Goal: Transaction & Acquisition: Purchase product/service

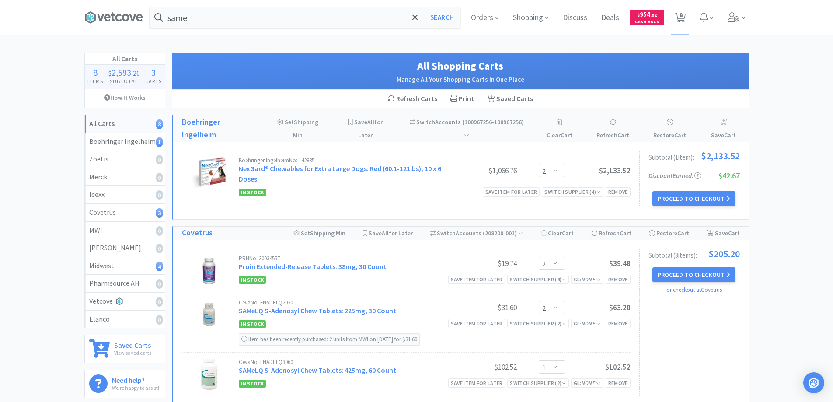
select select "2"
select select "1"
select select "2"
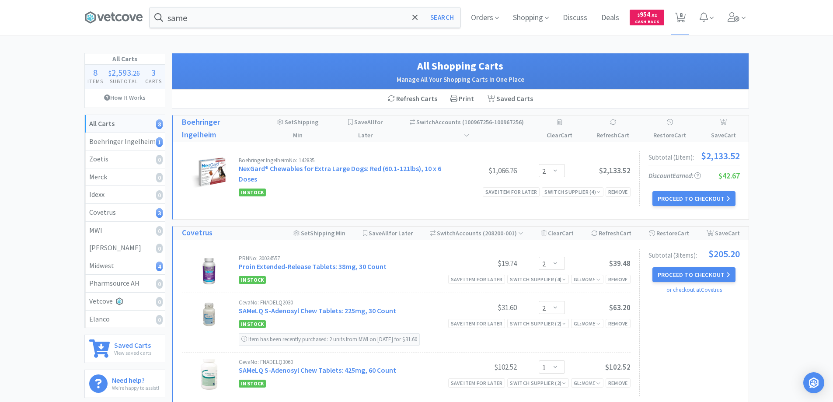
select select "2"
select select "1"
select select "30"
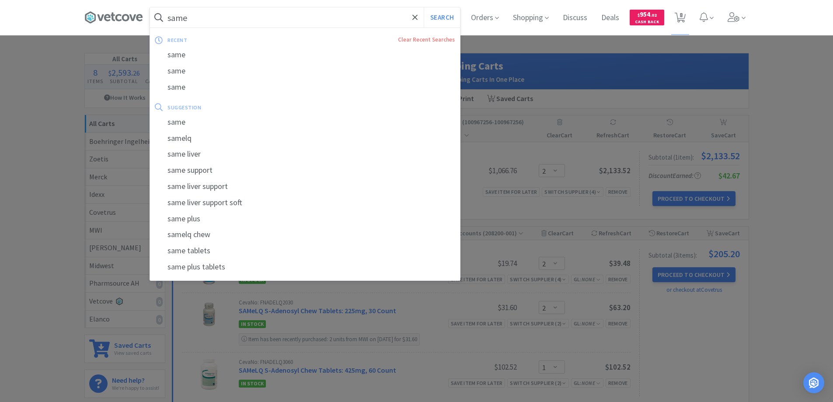
click at [249, 13] on input "same" at bounding box center [305, 17] width 310 height 20
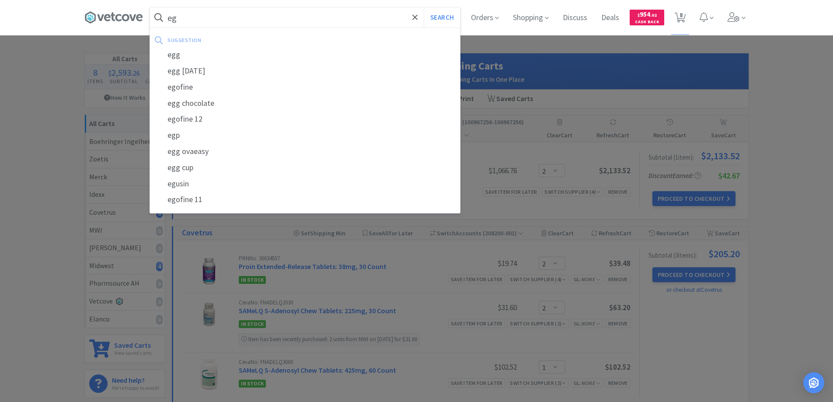
type input "e"
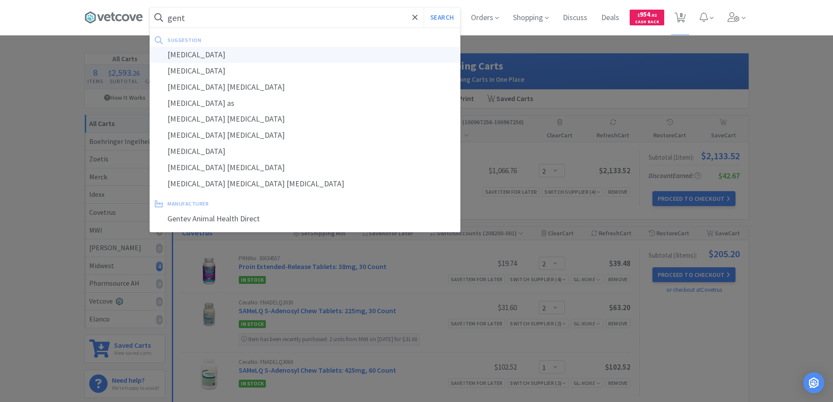
click at [243, 54] on div "[MEDICAL_DATA]" at bounding box center [305, 55] width 310 height 16
type input "[MEDICAL_DATA]"
select select "2"
select select "1"
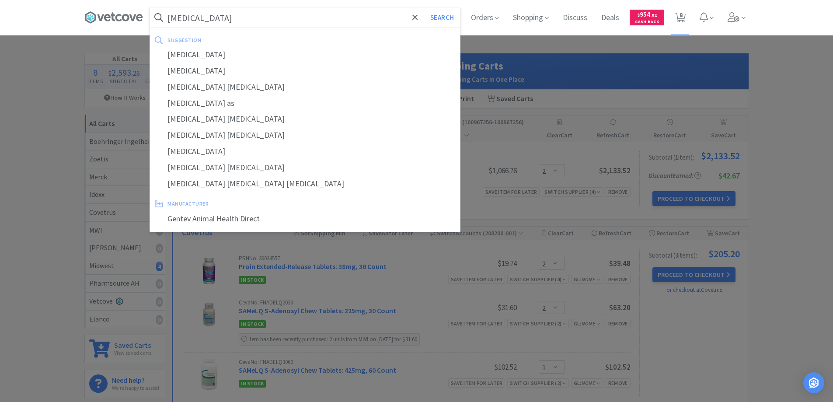
select select "2"
select select "1"
select select "30"
select select "2"
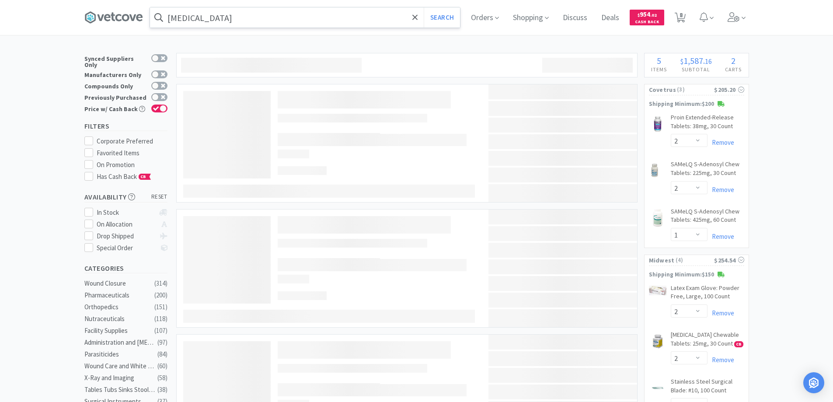
click at [263, 17] on input "[MEDICAL_DATA]" at bounding box center [305, 17] width 310 height 20
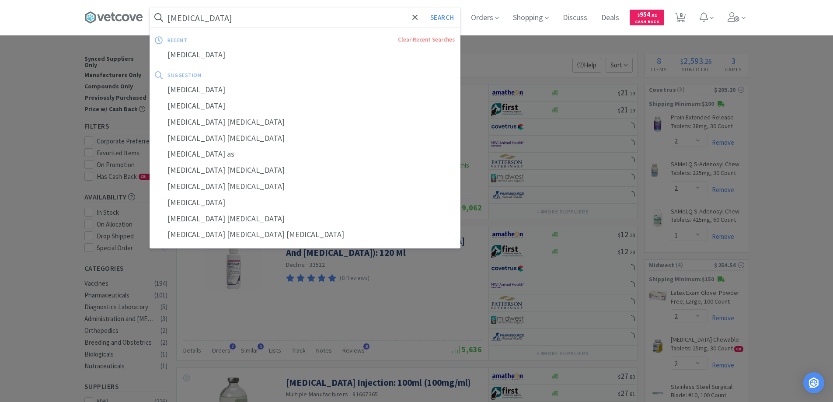
click at [263, 17] on input "[MEDICAL_DATA]" at bounding box center [305, 17] width 310 height 20
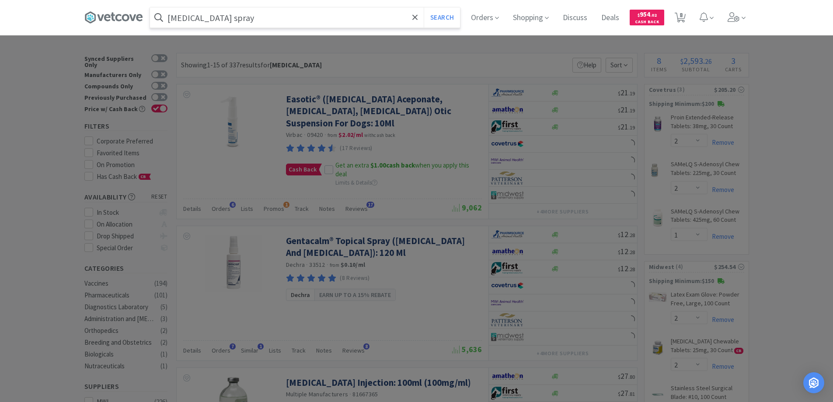
type input "[MEDICAL_DATA] spray"
click at [424, 7] on button "Search" at bounding box center [442, 17] width 36 height 20
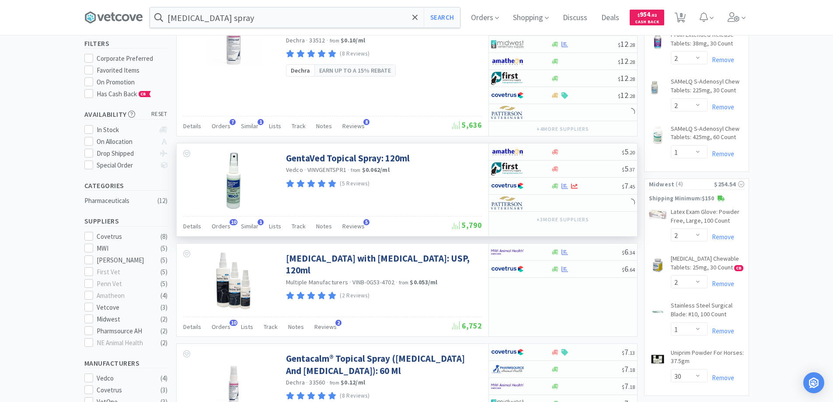
scroll to position [87, 0]
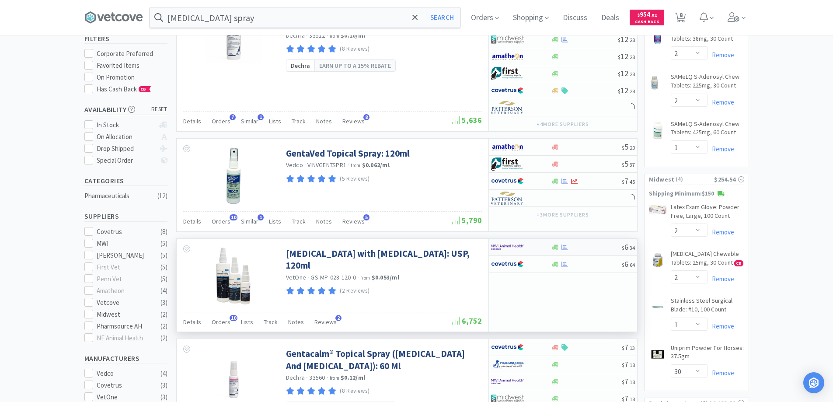
click at [580, 247] on div at bounding box center [586, 247] width 71 height 7
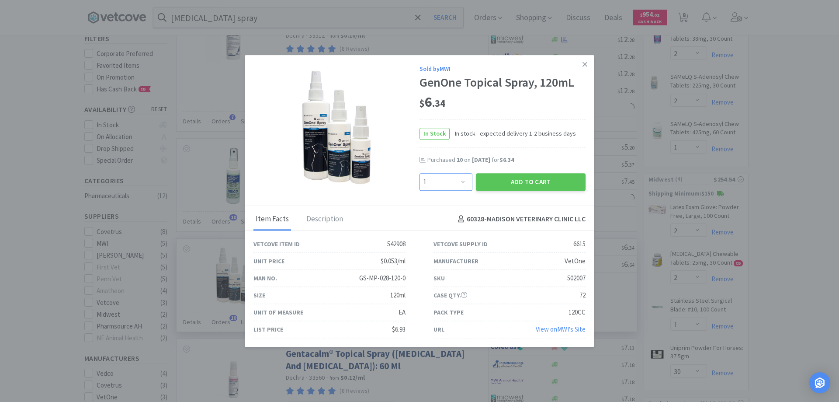
click at [466, 178] on select "Enter Quantity 1 2 3 4 5 6 7 8 9 10 11 12 13 14 15 16 17 18 19 20 Enter Quantity" at bounding box center [446, 181] width 53 height 17
select select "12"
click at [420, 173] on select "Enter Quantity 1 2 3 4 5 6 7 8 9 10 11 12 13 14 15 16 17 18 19 20 Enter Quantity" at bounding box center [446, 181] width 53 height 17
click at [585, 63] on icon at bounding box center [585, 64] width 5 height 8
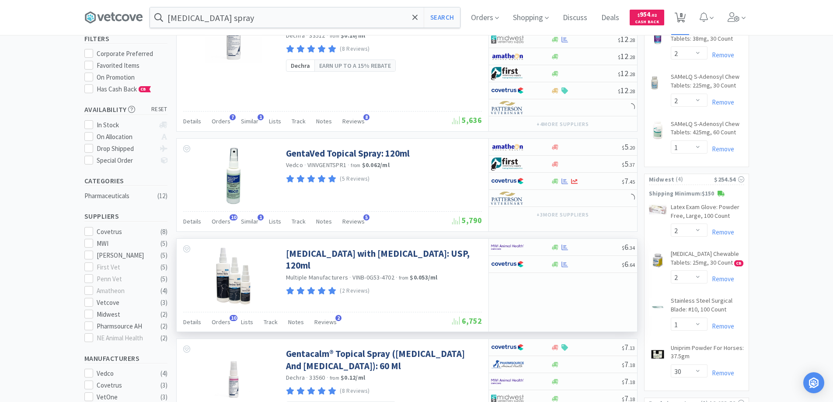
click at [682, 18] on span "8" at bounding box center [680, 14] width 3 height 35
select select "2"
select select "1"
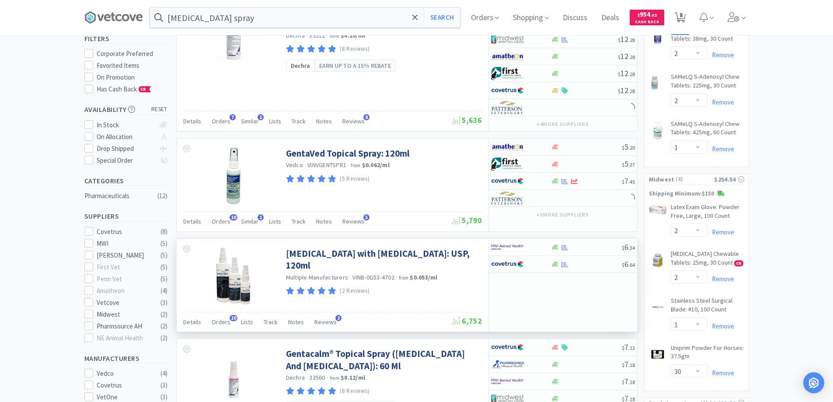
select select "2"
select select "1"
select select "30"
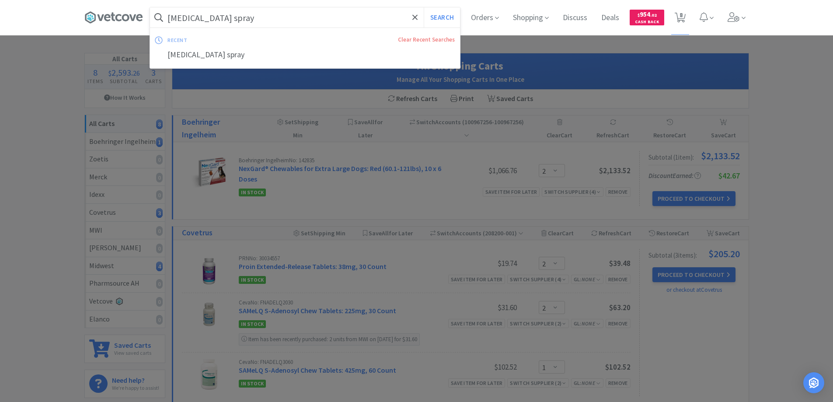
click at [291, 21] on input "[MEDICAL_DATA] spray" at bounding box center [305, 17] width 310 height 20
click at [222, 51] on div "[MEDICAL_DATA] spray" at bounding box center [305, 55] width 310 height 16
select select "2"
select select "1"
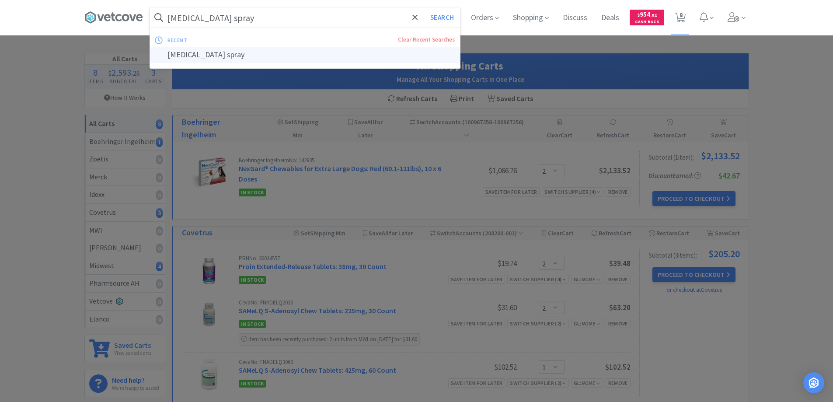
select select "2"
select select "1"
select select "30"
select select "2"
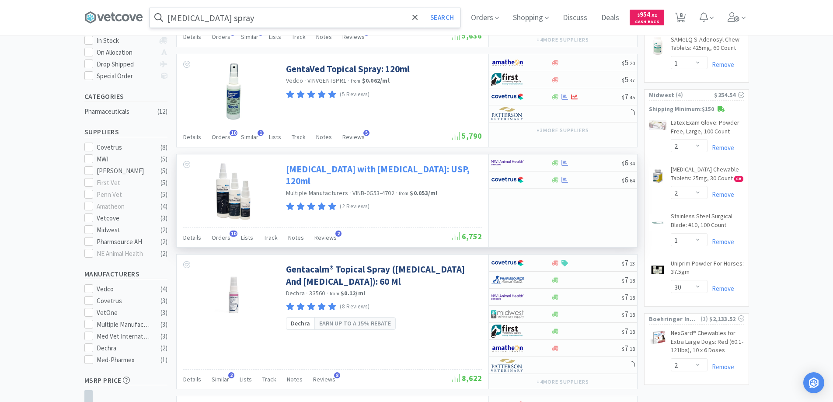
scroll to position [175, 0]
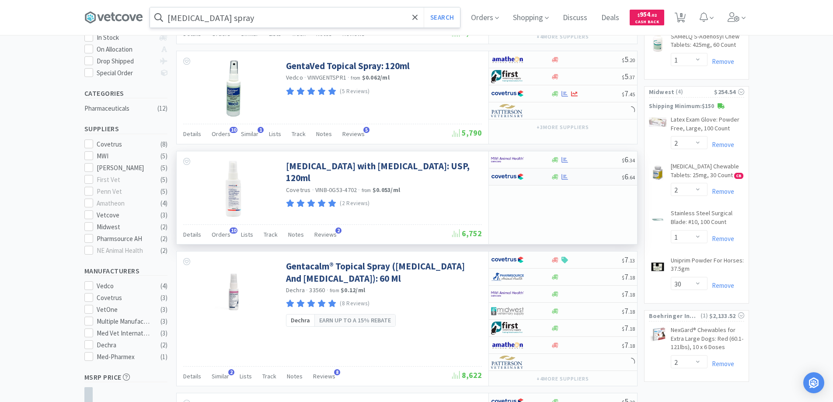
click at [582, 174] on div at bounding box center [586, 177] width 71 height 7
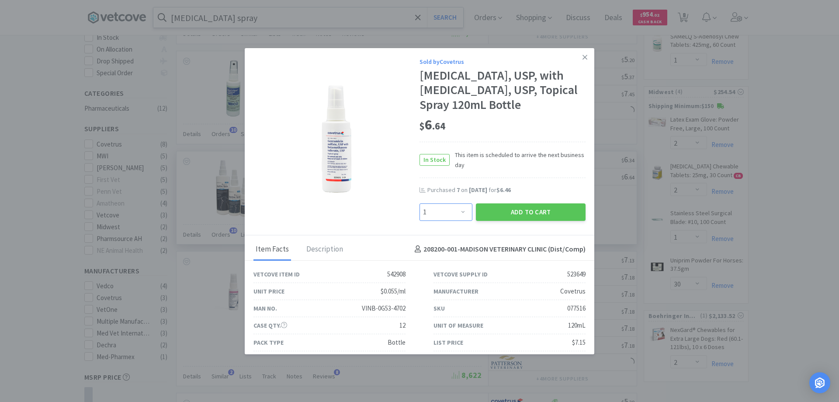
click at [457, 206] on select "Enter Quantity 1 2 3 4 5 6 7 8 9 10 11 12 13 14 15 16 17 18 19 20 Enter Quantity" at bounding box center [446, 211] width 53 height 17
select select "12"
click at [420, 203] on select "Enter Quantity 1 2 3 4 5 6 7 8 9 10 11 12 13 14 15 16 17 18 19 20 Enter Quantity" at bounding box center [446, 211] width 53 height 17
click at [523, 214] on button "Add to Cart" at bounding box center [531, 211] width 110 height 17
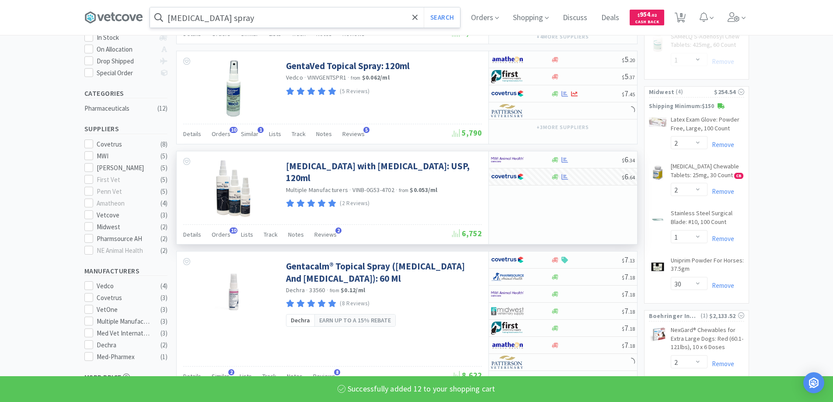
select select "12"
select select "2"
select select "1"
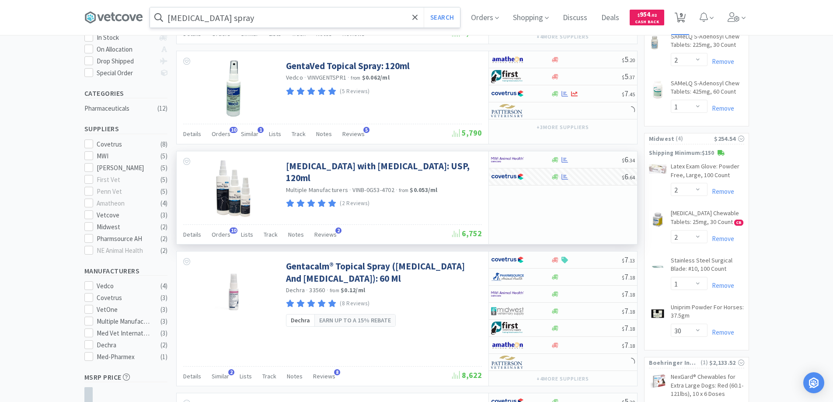
click at [682, 20] on span "9" at bounding box center [680, 14] width 3 height 35
select select "2"
select select "12"
select select "2"
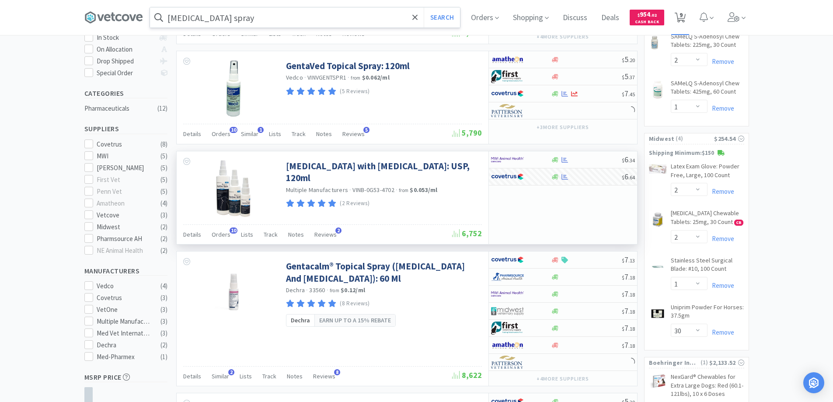
select select "1"
select select "2"
select select "1"
select select "30"
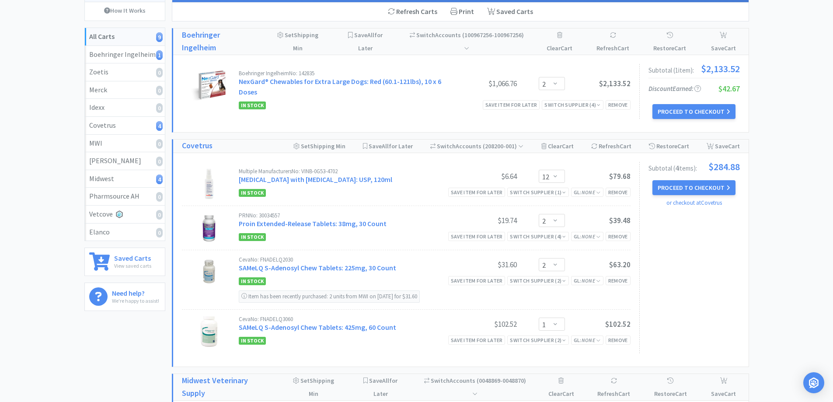
scroll to position [87, 0]
drag, startPoint x: 578, startPoint y: 116, endPoint x: 339, endPoint y: 101, distance: 239.1
click at [339, 101] on div "In Stock Save item for later Switch Supplier ( 4 ) Remove" at bounding box center [435, 104] width 392 height 10
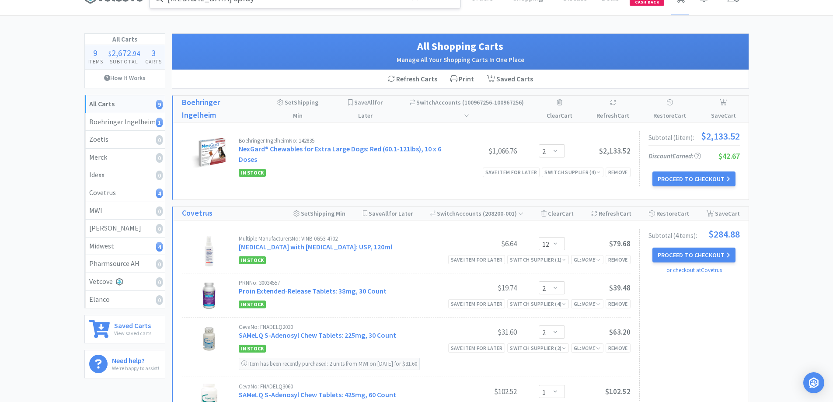
scroll to position [0, 0]
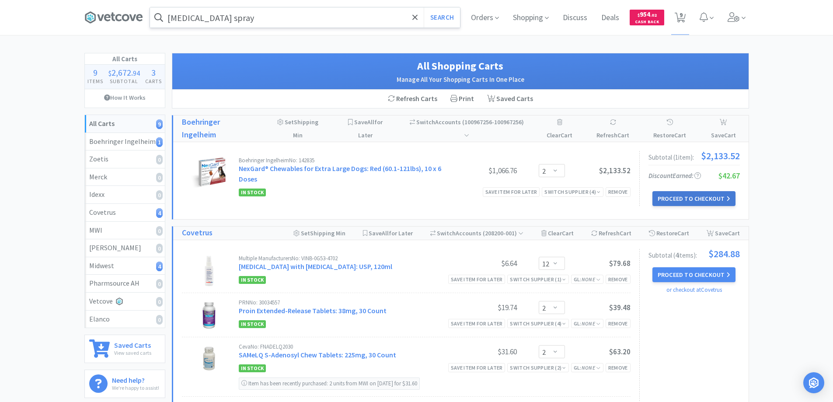
click at [664, 192] on button "Proceed to Checkout" at bounding box center [693, 198] width 83 height 15
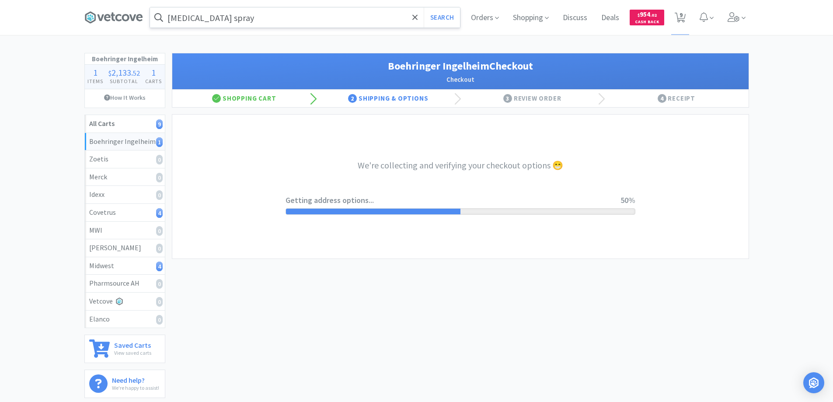
select select "invoice"
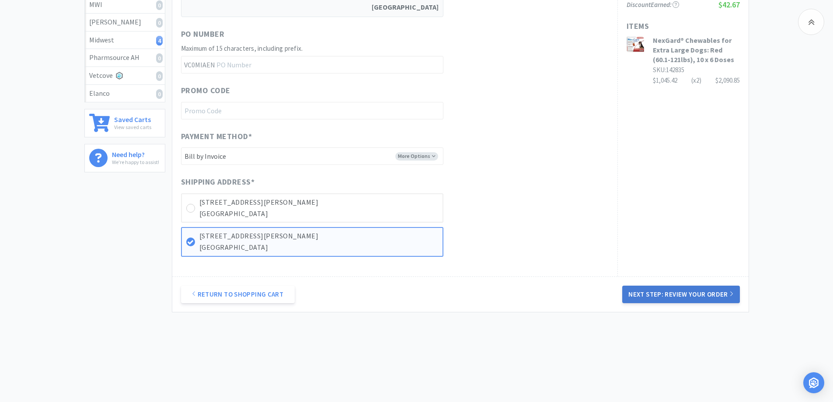
click at [686, 301] on button "Next Step: Review Your Order" at bounding box center [680, 293] width 117 height 17
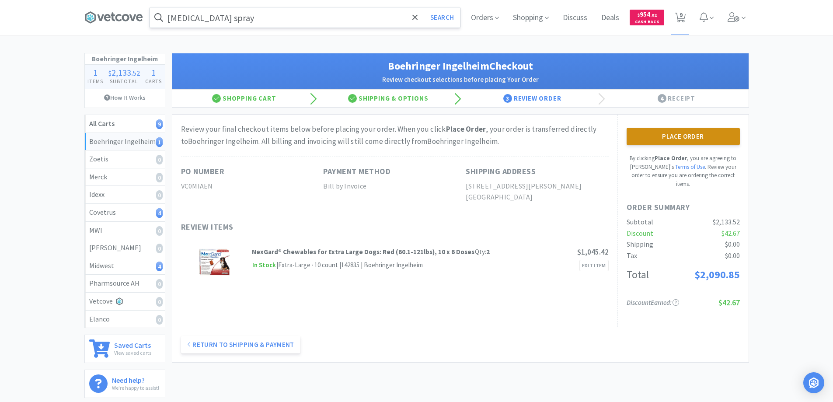
click at [638, 140] on button "Place Order" at bounding box center [682, 136] width 113 height 17
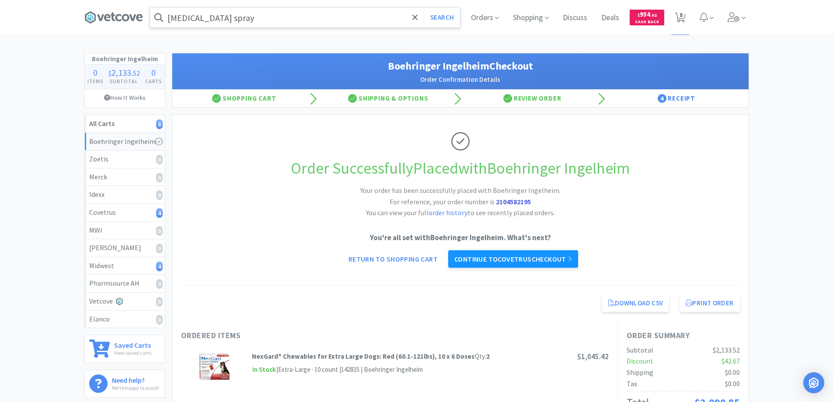
click at [563, 254] on link "Continue to Covetrus checkout" at bounding box center [513, 258] width 130 height 17
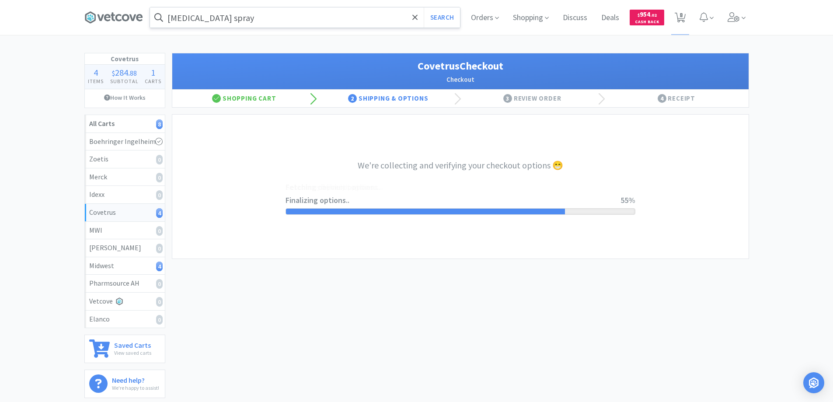
select select "ACCOUNT"
select select "cvt-standard-net"
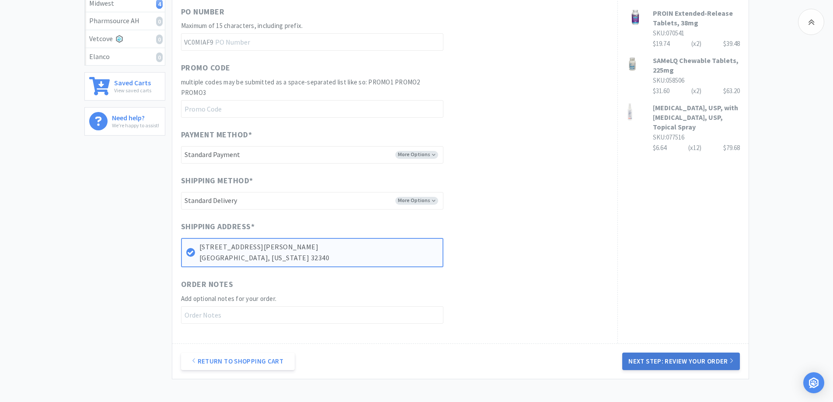
click at [629, 354] on button "Next Step: Review Your Order" at bounding box center [680, 360] width 117 height 17
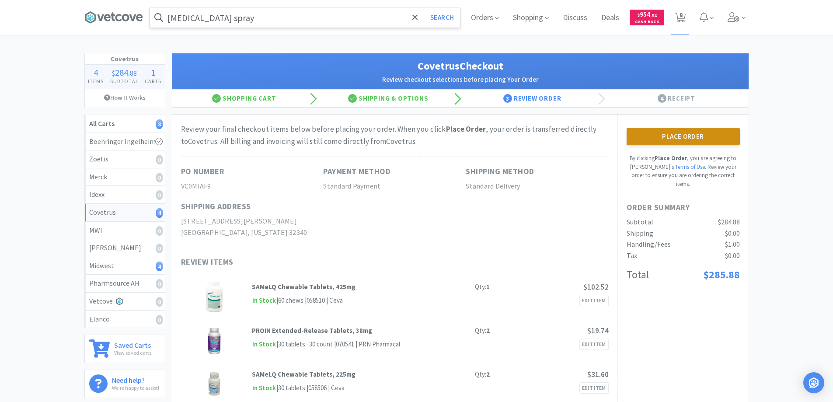
click at [645, 138] on button "Place Order" at bounding box center [682, 136] width 113 height 17
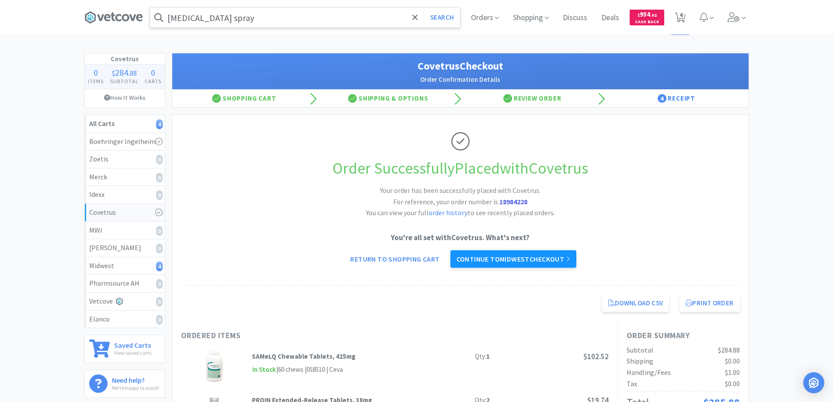
click at [497, 263] on link "Continue to Midwest checkout" at bounding box center [513, 258] width 126 height 17
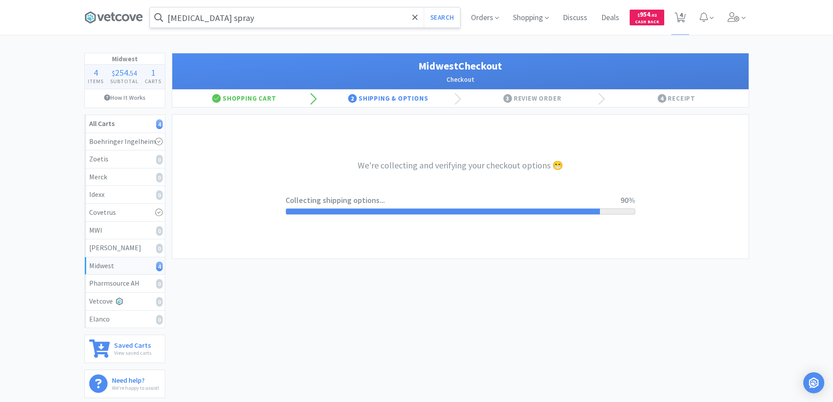
select select "3"
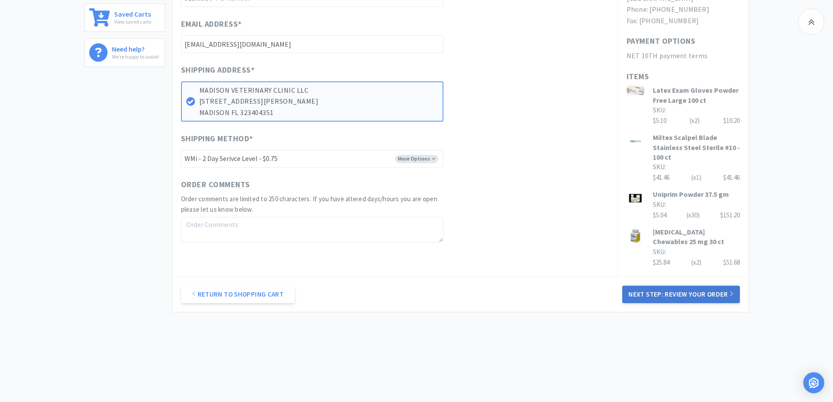
click at [673, 287] on button "Next Step: Review Your Order" at bounding box center [680, 293] width 117 height 17
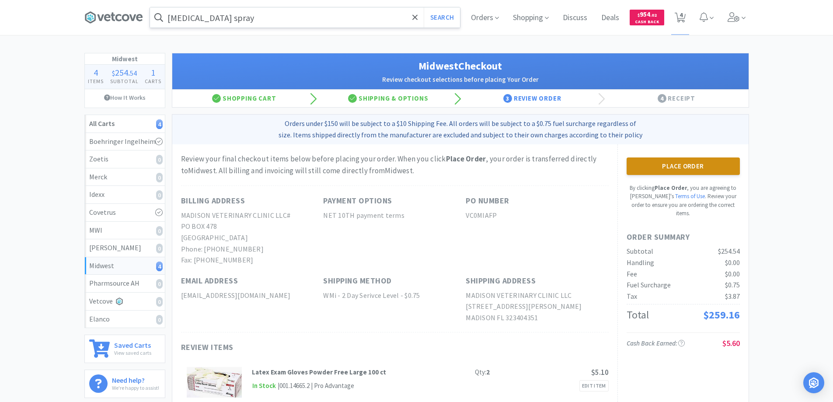
click at [662, 162] on button "Place Order" at bounding box center [682, 165] width 113 height 17
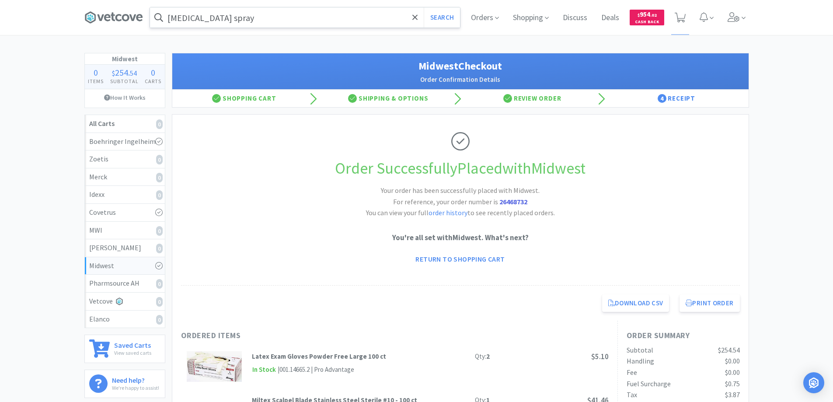
click at [264, 23] on input "[MEDICAL_DATA] spray" at bounding box center [305, 17] width 310 height 20
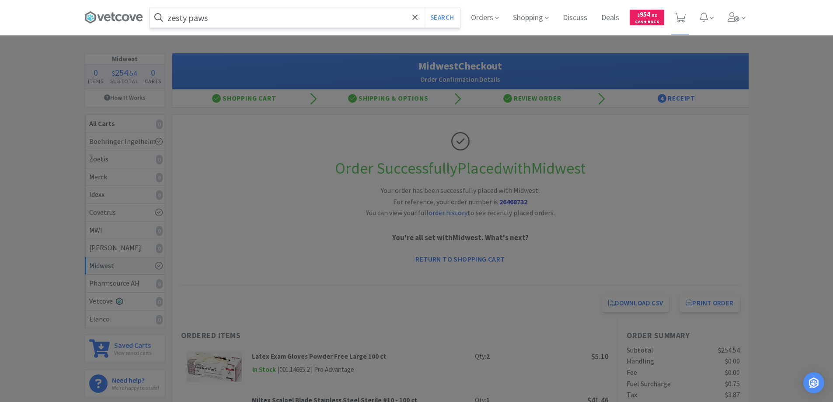
type input "zesty paws"
click at [424, 7] on button "Search" at bounding box center [442, 17] width 36 height 20
